Goal: Register for event/course

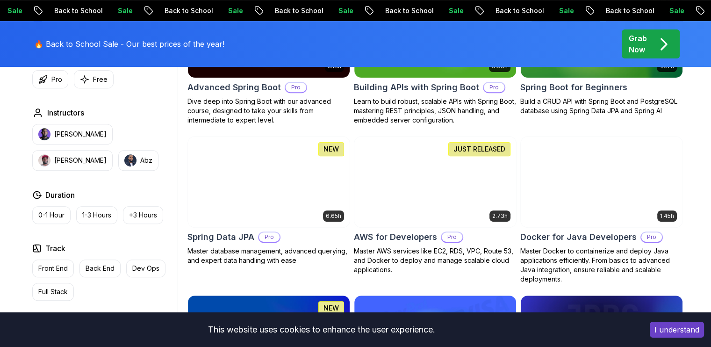
scroll to position [360, 0]
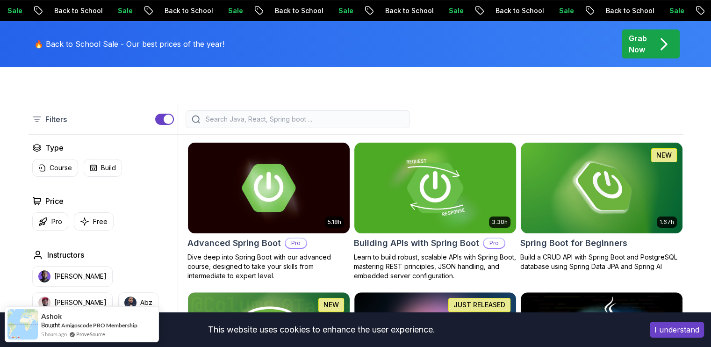
scroll to position [205, 0]
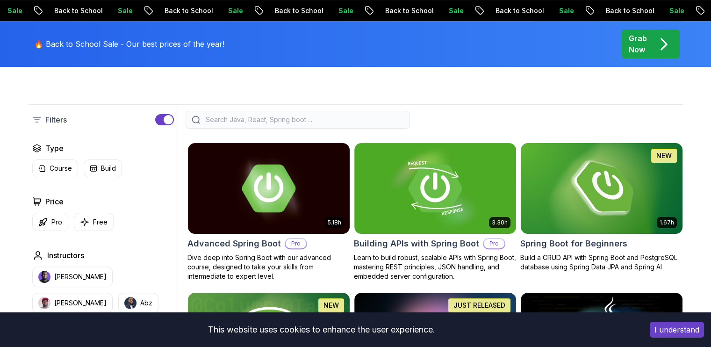
click at [561, 188] on img at bounding box center [602, 188] width 170 height 95
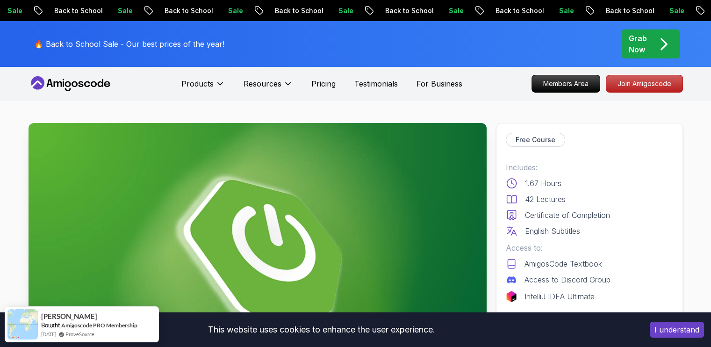
click at [384, 232] on img at bounding box center [258, 252] width 458 height 258
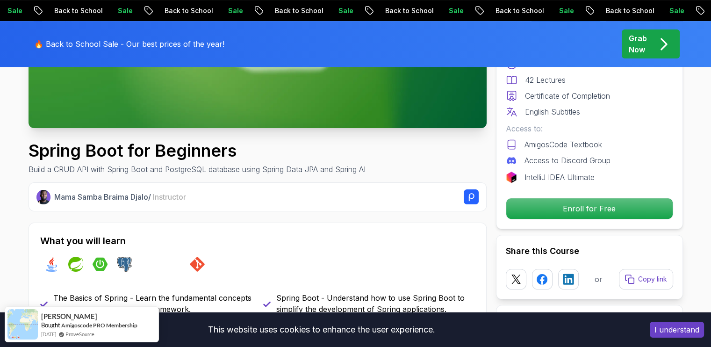
scroll to position [256, 0]
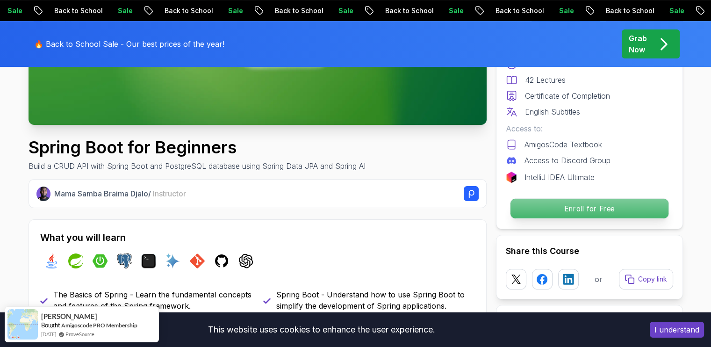
click at [559, 205] on p "Enroll for Free" at bounding box center [589, 209] width 158 height 20
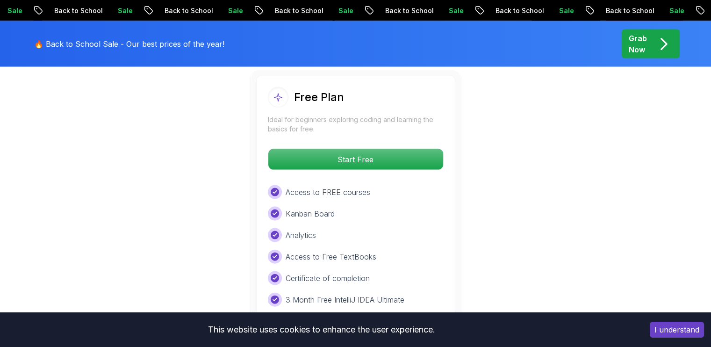
scroll to position [1986, 0]
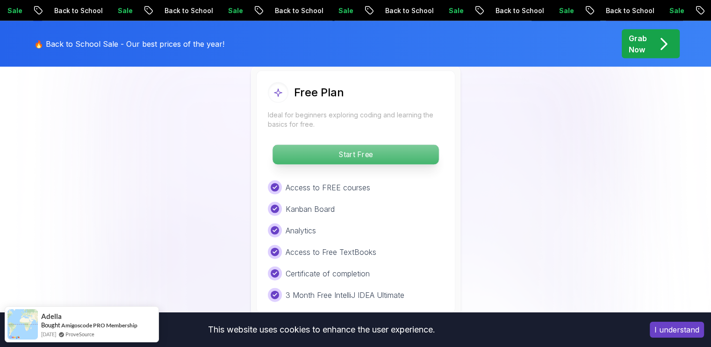
click at [356, 145] on p "Start Free" at bounding box center [356, 155] width 166 height 20
